Goal: Task Accomplishment & Management: Use online tool/utility

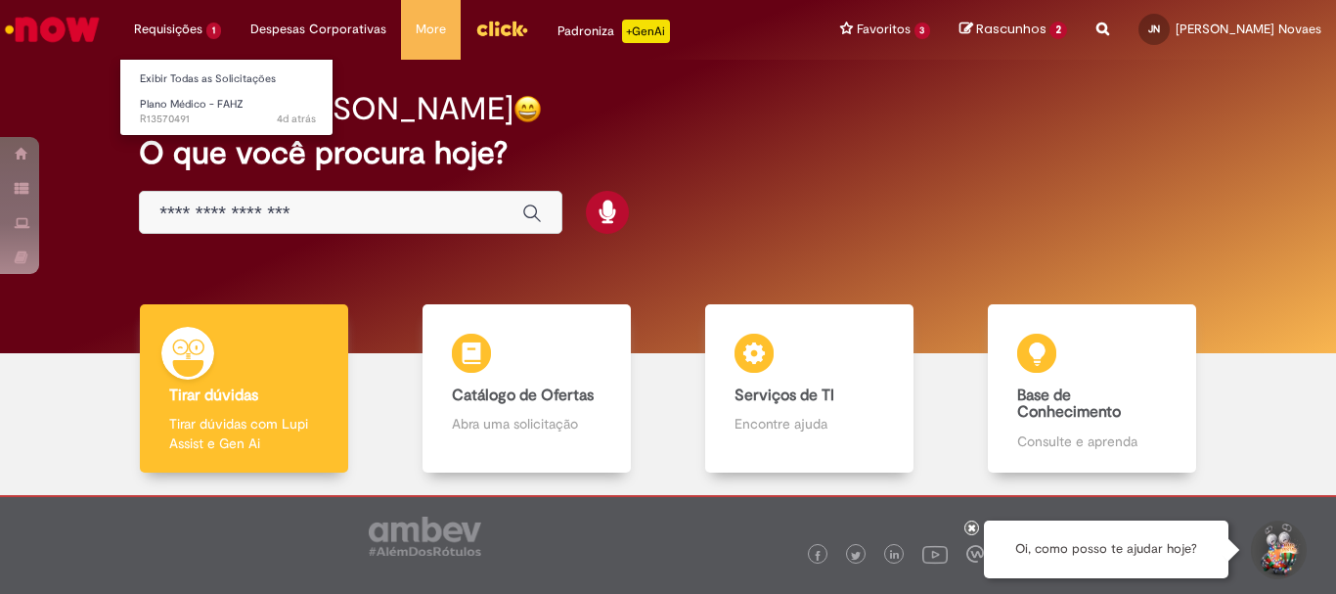
click at [193, 32] on li "Requisições 1 Exibir Todas as Solicitações Plano Médico - FAHZ 4d atrás 4 dias …" at bounding box center [177, 29] width 116 height 59
click at [195, 78] on link "Exibir Todas as Solicitações" at bounding box center [227, 79] width 215 height 22
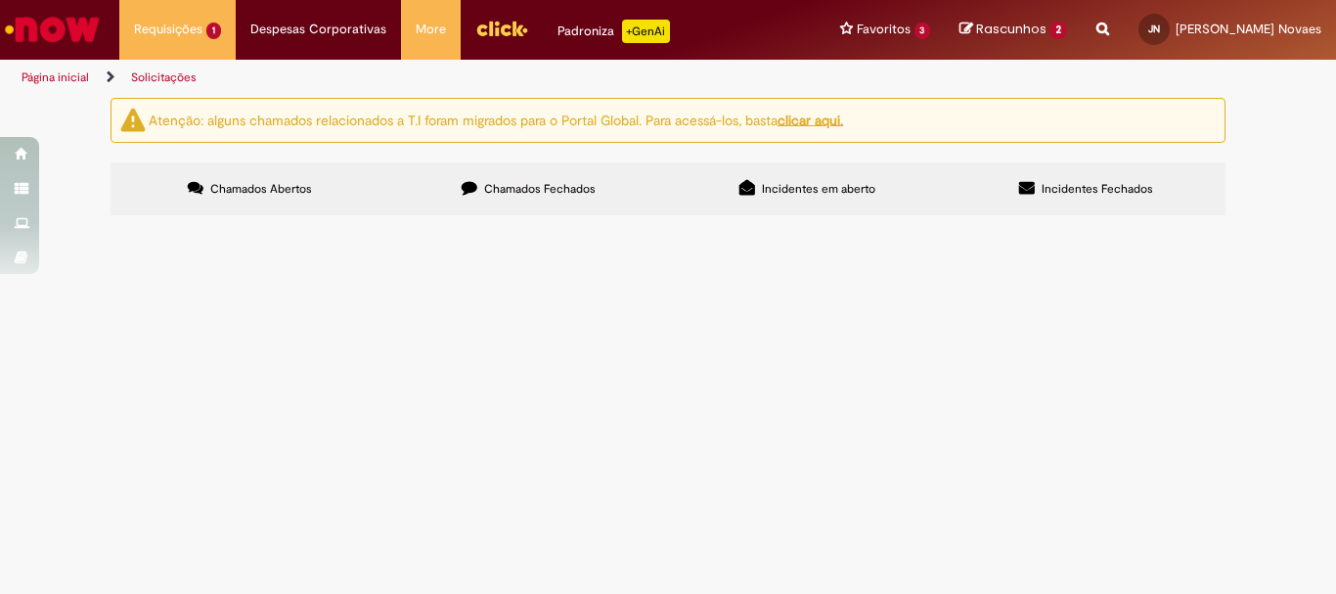
click at [168, 77] on link "Solicitações" at bounding box center [164, 77] width 66 height 16
click at [44, 29] on img "Ir para a Homepage" at bounding box center [52, 29] width 101 height 39
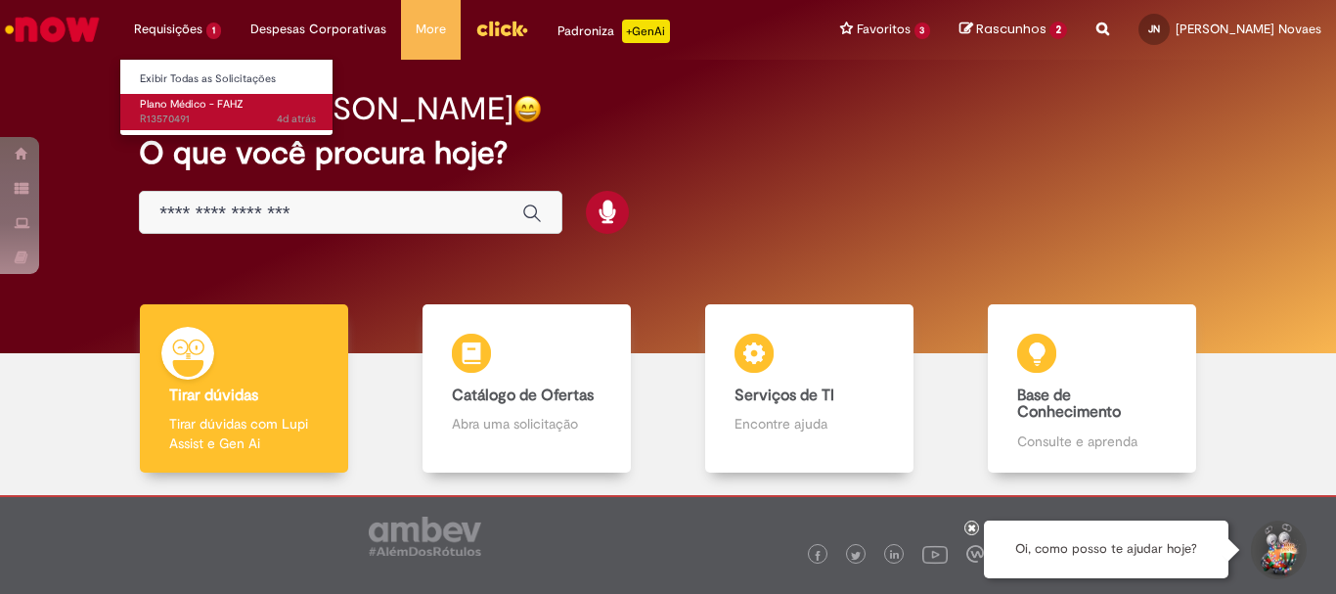
click at [183, 110] on span "Plano Médico - FAHZ" at bounding box center [192, 104] width 104 height 15
